Goal: Information Seeking & Learning: Learn about a topic

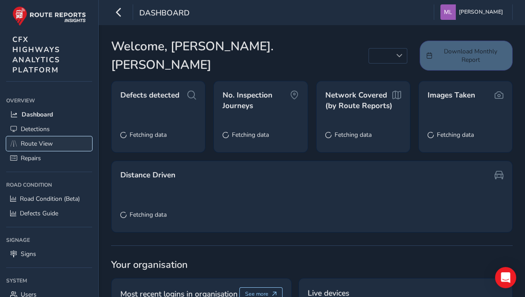
click at [49, 142] on span "Route View" at bounding box center [37, 143] width 32 height 8
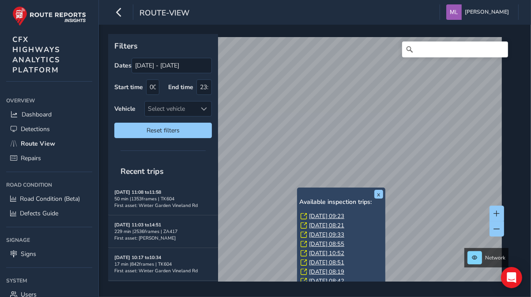
click at [319, 214] on link "[DATE] 09:23" at bounding box center [326, 216] width 35 height 8
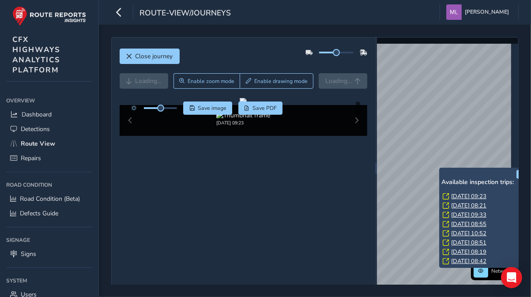
click at [464, 206] on link "[DATE] 08:21" at bounding box center [468, 206] width 35 height 8
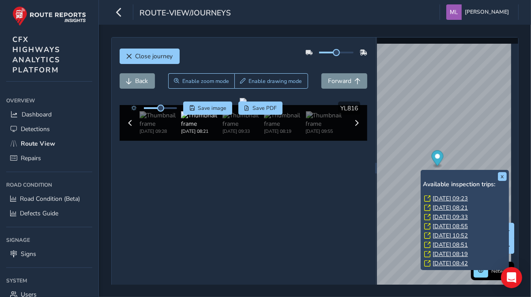
click at [422, 171] on div "x Available inspection trips: [DATE] 09:23 [DATE] 08:21 [DATE] 09:33 [DATE] 08:…" at bounding box center [464, 220] width 88 height 100
click at [453, 216] on link "[DATE] 09:33" at bounding box center [449, 217] width 35 height 8
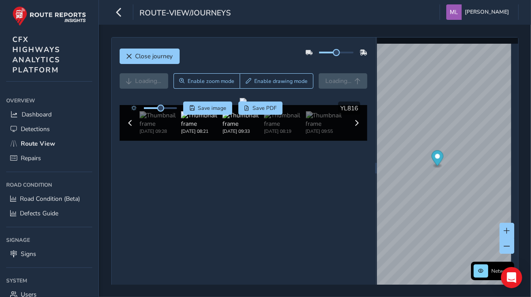
click at [238, 128] on img at bounding box center [242, 119] width 41 height 17
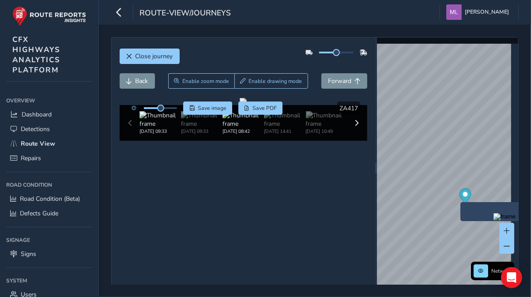
click at [241, 128] on img at bounding box center [242, 119] width 41 height 17
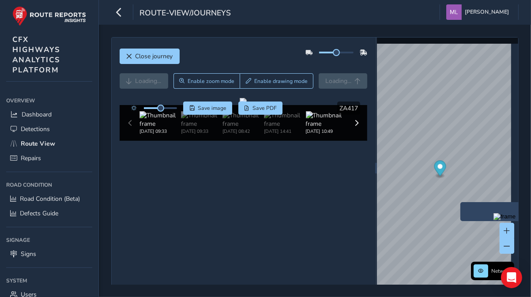
click at [335, 128] on img at bounding box center [326, 119] width 41 height 17
click at [292, 128] on img at bounding box center [284, 119] width 41 height 17
click at [353, 126] on span at bounding box center [356, 123] width 6 height 6
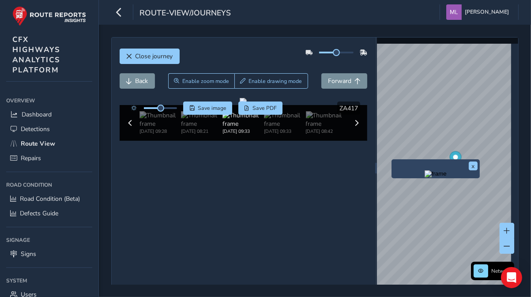
click at [392, 160] on div "x" at bounding box center [435, 168] width 88 height 19
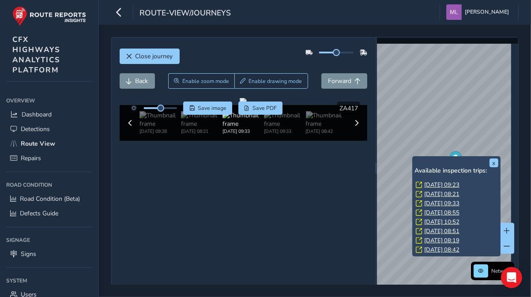
click at [446, 204] on link "[DATE] 09:33" at bounding box center [441, 203] width 35 height 8
click at [433, 192] on link "[DATE] 08:21" at bounding box center [441, 194] width 35 height 8
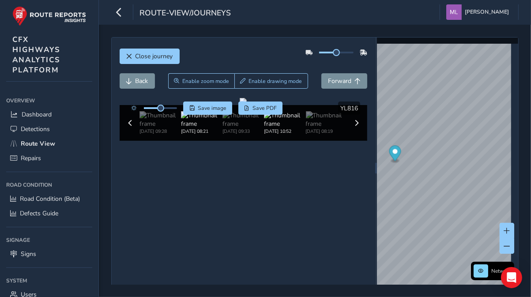
click at [279, 128] on img at bounding box center [284, 119] width 41 height 17
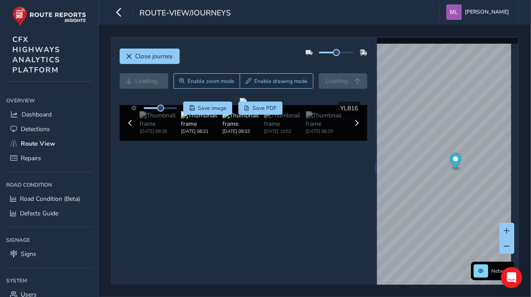
click at [234, 128] on img at bounding box center [242, 119] width 41 height 17
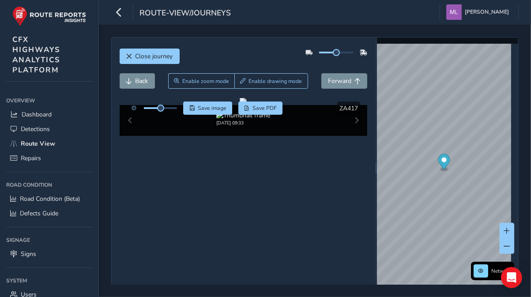
click at [289, 126] on div "[DATE] 09:33" at bounding box center [243, 118] width 208 height 15
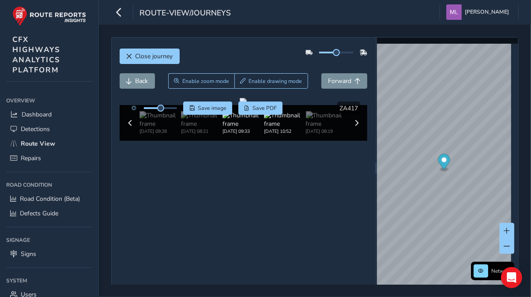
click at [287, 128] on img at bounding box center [284, 119] width 41 height 17
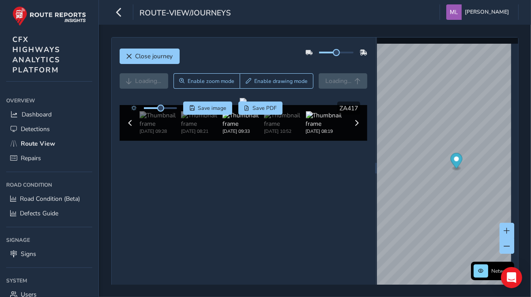
click at [310, 128] on img at bounding box center [326, 119] width 41 height 17
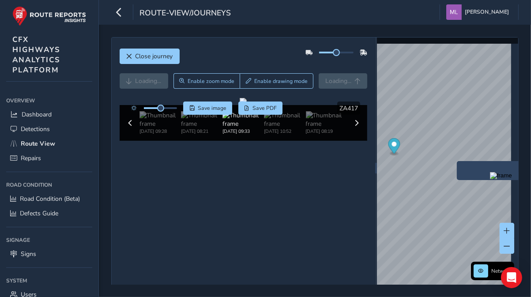
click at [365, 169] on div "Close journey Loading... Enable zoom mode Enable drawing mode Loading... Click …" at bounding box center [314, 168] width 407 height 262
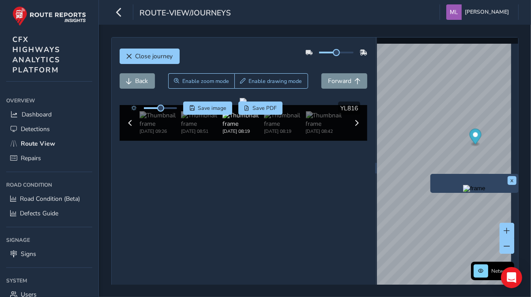
click at [431, 174] on div "x" at bounding box center [474, 183] width 88 height 19
click at [463, 192] on img "Preview frame" at bounding box center [474, 188] width 22 height 7
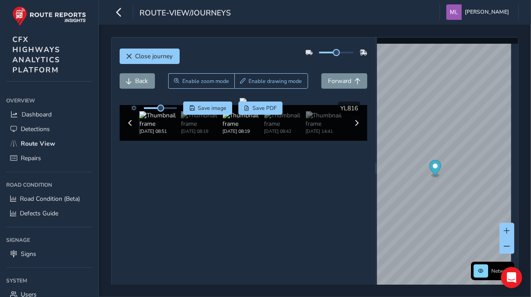
click at [168, 128] on img at bounding box center [159, 119] width 41 height 17
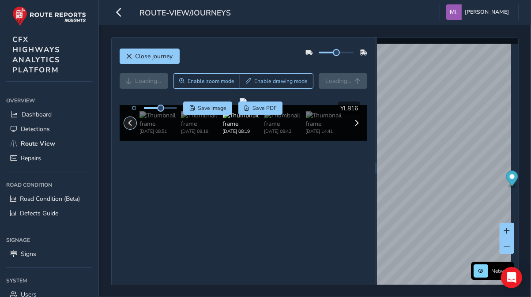
click at [131, 126] on span at bounding box center [130, 123] width 6 height 6
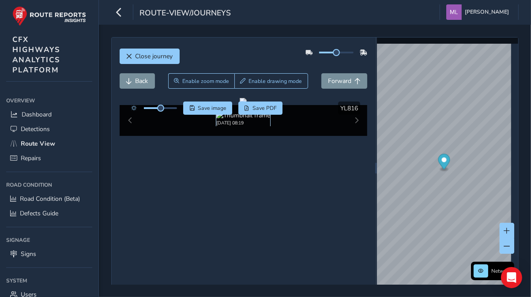
click at [216, 120] on img at bounding box center [243, 115] width 54 height 8
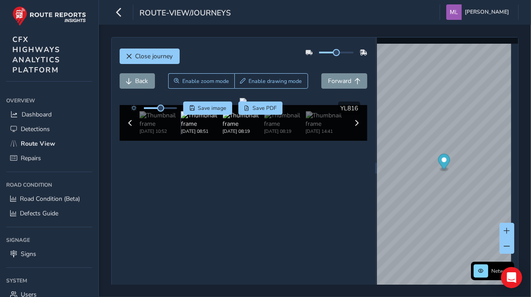
click at [183, 128] on img at bounding box center [201, 119] width 41 height 17
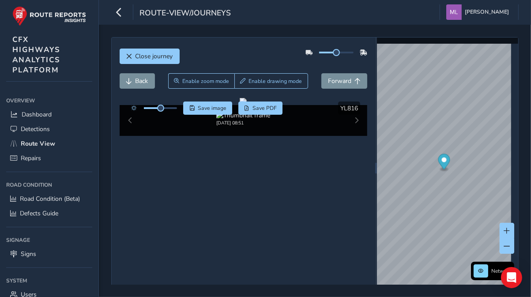
click at [161, 126] on div "[DATE] 08:51" at bounding box center [243, 118] width 208 height 15
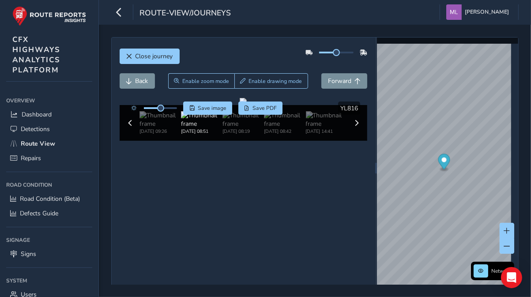
click at [190, 128] on img at bounding box center [201, 119] width 41 height 17
click at [234, 128] on img at bounding box center [242, 119] width 41 height 17
click at [157, 128] on img at bounding box center [159, 119] width 41 height 17
click at [127, 126] on span at bounding box center [130, 123] width 6 height 6
click at [154, 135] on div "[DATE] 09:26" at bounding box center [159, 122] width 41 height 23
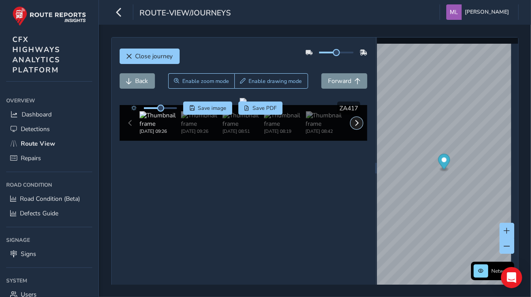
click at [355, 126] on span at bounding box center [356, 123] width 6 height 6
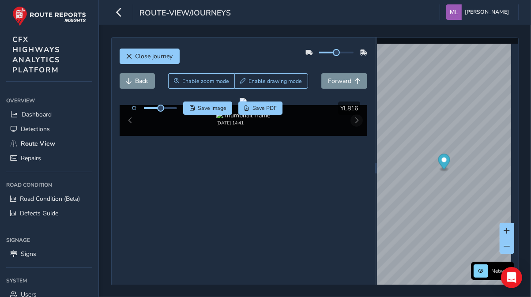
click at [355, 136] on div "[DATE] 14:41" at bounding box center [244, 120] width 248 height 31
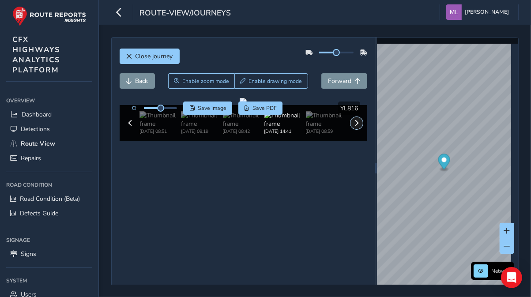
click at [353, 126] on span at bounding box center [356, 123] width 6 height 6
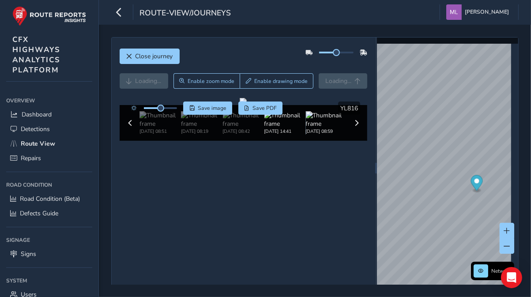
click at [313, 128] on img at bounding box center [325, 119] width 41 height 17
click at [238, 128] on img at bounding box center [242, 119] width 41 height 17
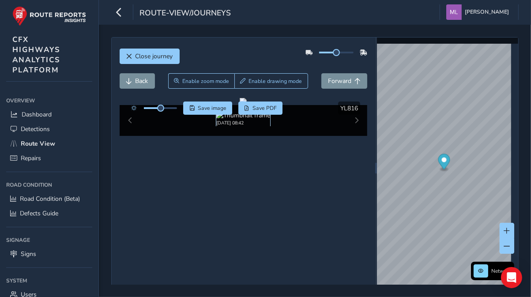
click at [224, 120] on img at bounding box center [243, 115] width 54 height 8
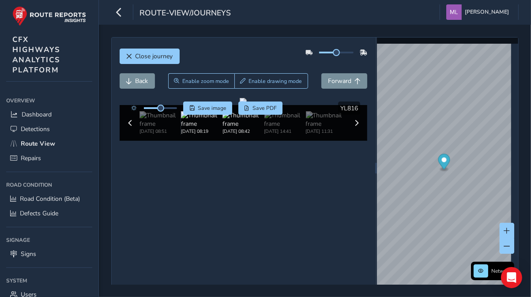
click at [209, 128] on img at bounding box center [201, 119] width 41 height 17
click at [146, 51] on button "Close journey" at bounding box center [150, 56] width 60 height 15
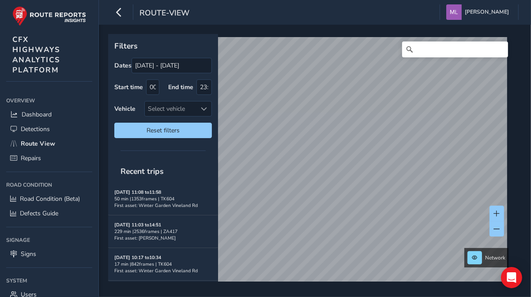
click at [204, 165] on div "Filters Dates [DATE] - [DATE] Start time 00:00 End time 23:59 Vehicle Select ve…" at bounding box center [311, 157] width 407 height 247
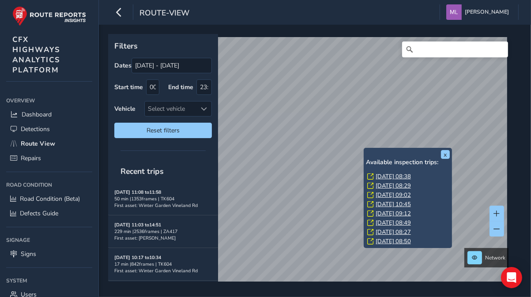
click at [381, 176] on link "[DATE] 08:38" at bounding box center [392, 176] width 35 height 8
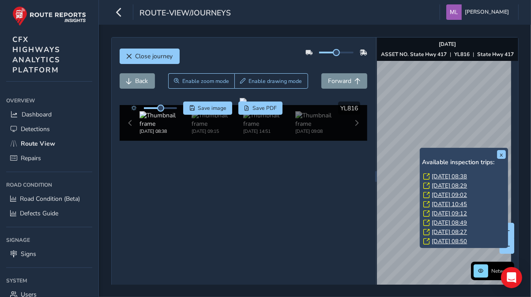
click at [436, 195] on link "[DATE] 09:02" at bounding box center [448, 195] width 35 height 8
click at [439, 185] on link "[DATE] 08:29" at bounding box center [448, 186] width 35 height 8
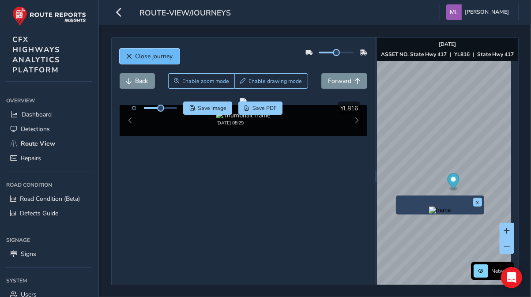
click at [147, 61] on button "Close journey" at bounding box center [150, 56] width 60 height 15
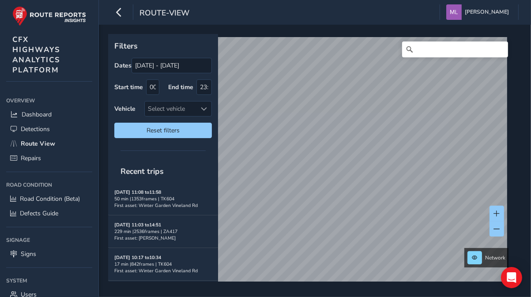
click at [507, 155] on div "Network © Mapbox © OpenStreetMap Improve this map © Maxar" at bounding box center [311, 157] width 407 height 247
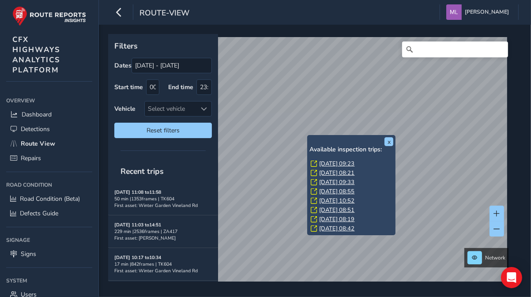
click at [327, 162] on link "[DATE] 09:23" at bounding box center [336, 164] width 35 height 8
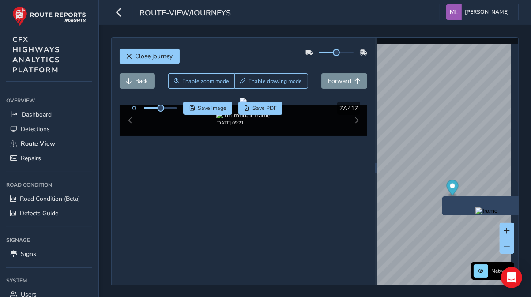
click at [446, 196] on icon "Map marker" at bounding box center [452, 189] width 12 height 18
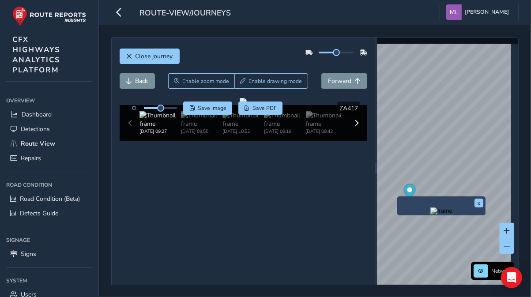
click at [397, 198] on div "x" at bounding box center [441, 205] width 88 height 19
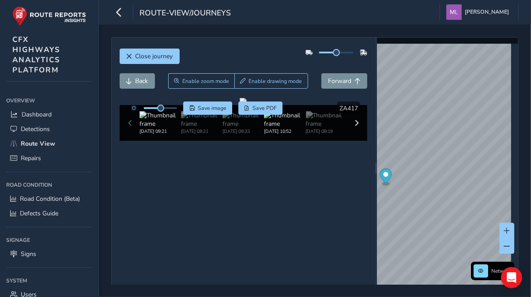
click at [277, 128] on img at bounding box center [284, 119] width 41 height 17
click at [285, 128] on img at bounding box center [284, 119] width 41 height 17
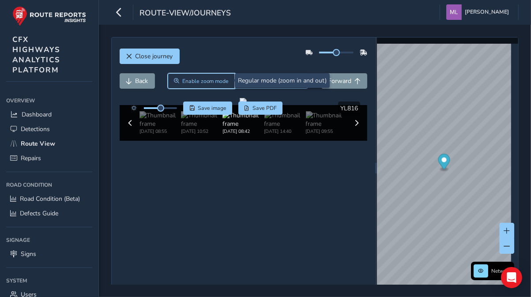
click at [213, 78] on span "Enable zoom mode" at bounding box center [205, 81] width 47 height 7
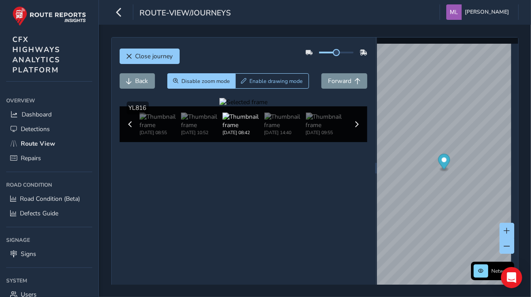
click at [267, 106] on div at bounding box center [243, 102] width 48 height 8
click at [202, 129] on img at bounding box center [201, 120] width 41 height 17
click at [167, 129] on img at bounding box center [159, 120] width 41 height 17
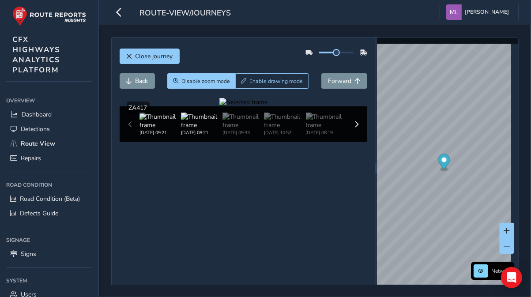
click at [202, 129] on img at bounding box center [201, 120] width 41 height 17
click at [250, 129] on img at bounding box center [242, 120] width 41 height 17
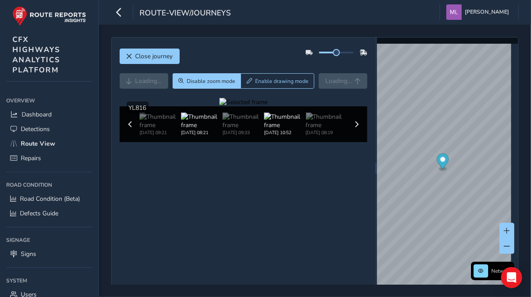
click at [276, 129] on img at bounding box center [284, 120] width 41 height 17
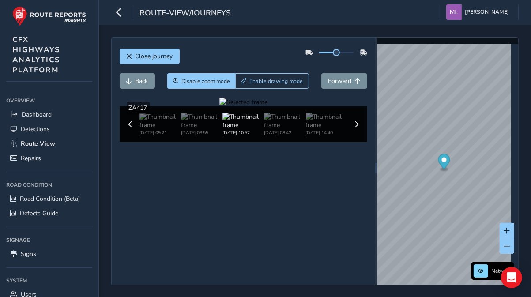
click at [267, 106] on div at bounding box center [243, 102] width 48 height 8
click at [196, 129] on img at bounding box center [201, 120] width 41 height 17
click at [162, 129] on img at bounding box center [159, 120] width 41 height 17
click at [129, 142] on div "[DATE] 08:55 [DATE] 10:52 [DATE] 08:51 [DATE] 08:42 [DATE] 14:40 [DATE] 09:55 […" at bounding box center [244, 124] width 248 height 36
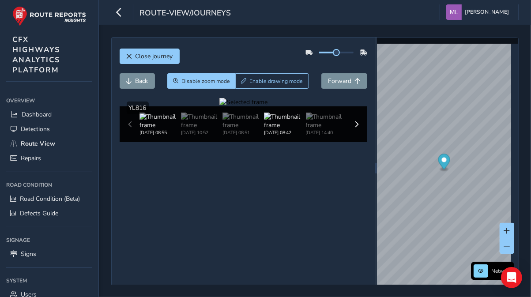
click at [284, 129] on img at bounding box center [284, 120] width 41 height 17
click at [267, 106] on div at bounding box center [243, 102] width 48 height 8
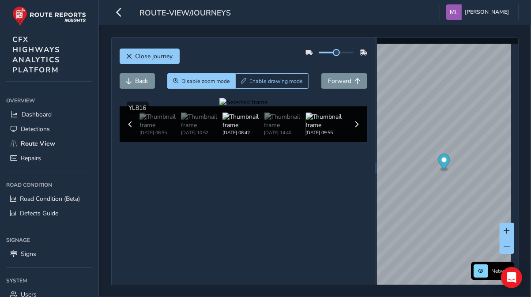
click at [320, 129] on img at bounding box center [325, 120] width 41 height 17
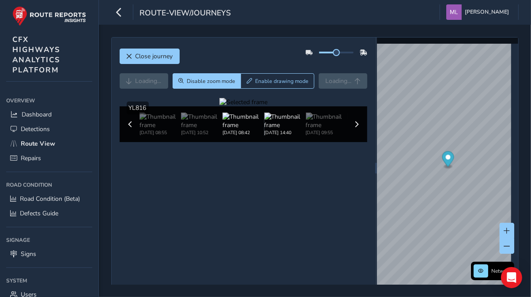
click at [282, 129] on img at bounding box center [284, 120] width 41 height 17
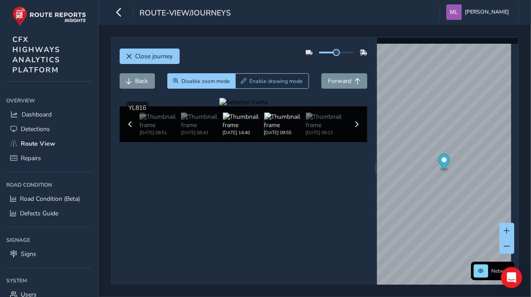
click at [288, 129] on img at bounding box center [284, 120] width 41 height 17
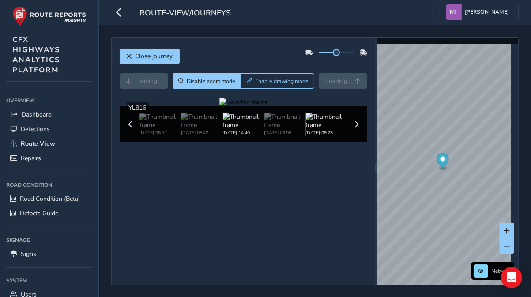
click at [322, 129] on img at bounding box center [325, 120] width 41 height 17
click at [353, 127] on span at bounding box center [356, 124] width 6 height 6
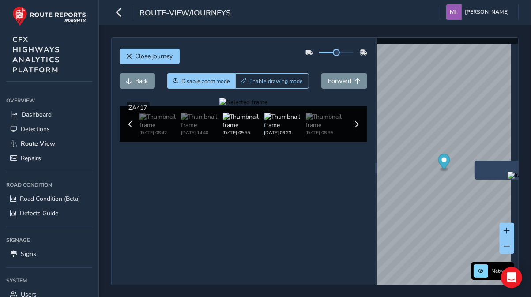
click at [271, 129] on img at bounding box center [284, 120] width 41 height 17
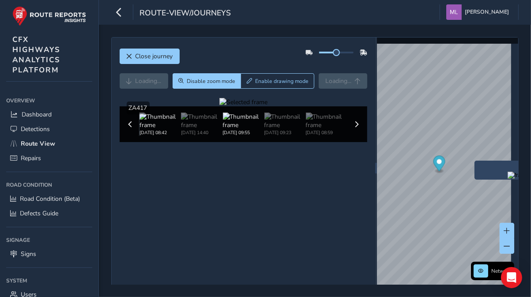
click at [155, 129] on img at bounding box center [159, 120] width 41 height 17
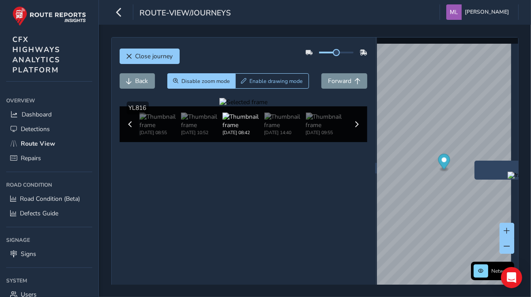
click at [160, 129] on img at bounding box center [159, 120] width 41 height 17
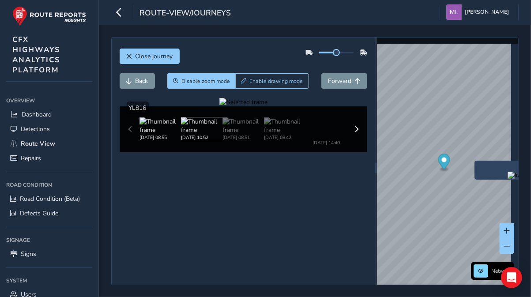
click at [196, 134] on img at bounding box center [201, 125] width 41 height 17
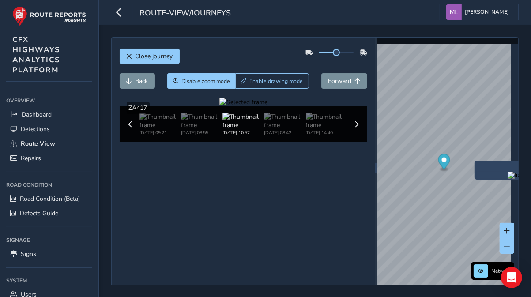
click at [267, 106] on div at bounding box center [243, 102] width 48 height 8
click at [192, 129] on img at bounding box center [201, 120] width 41 height 17
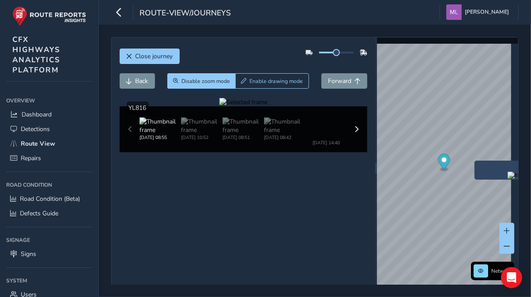
click at [267, 106] on div at bounding box center [243, 102] width 48 height 8
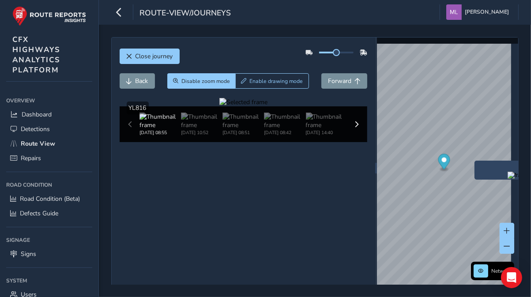
click at [129, 142] on div "[DATE] 08:55 [DATE] 10:52 [DATE] 08:51 [DATE] 08:42 [DATE] 14:40 [DATE] 09:55 […" at bounding box center [244, 124] width 248 height 36
click at [161, 129] on img at bounding box center [159, 120] width 41 height 17
